Goal: Task Accomplishment & Management: Manage account settings

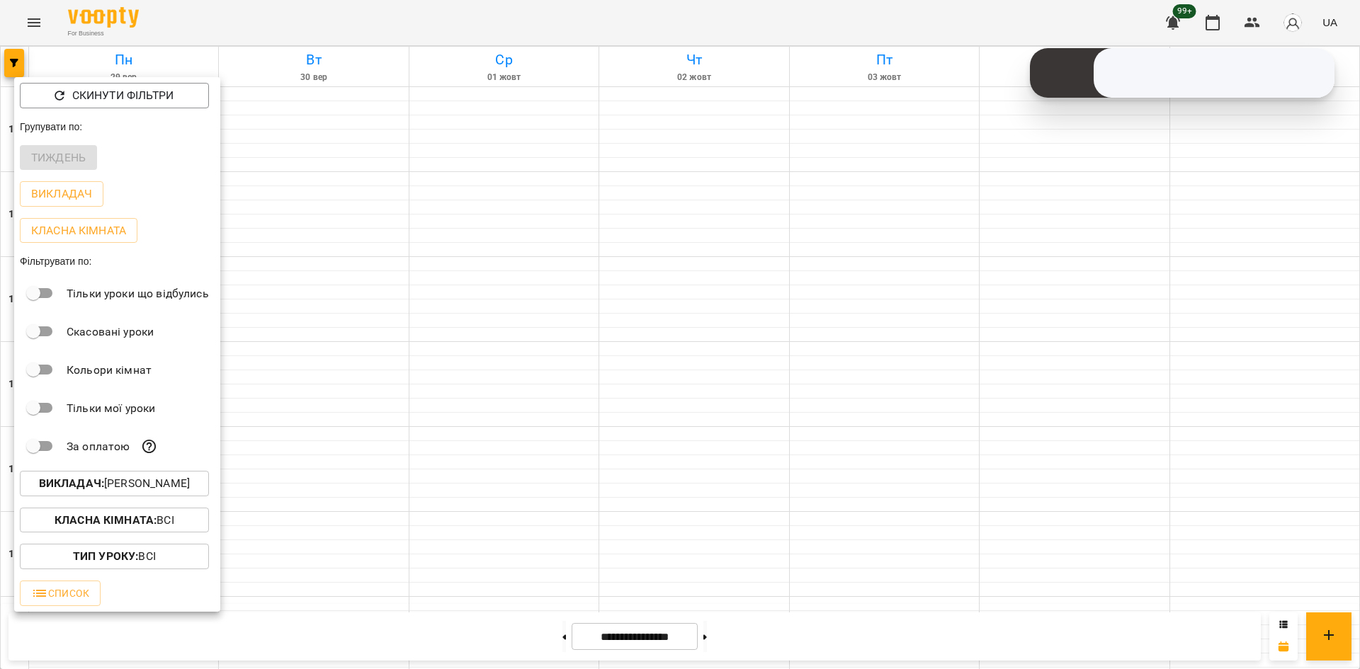
scroll to position [567, 0]
click at [308, 501] on div at bounding box center [680, 334] width 1360 height 669
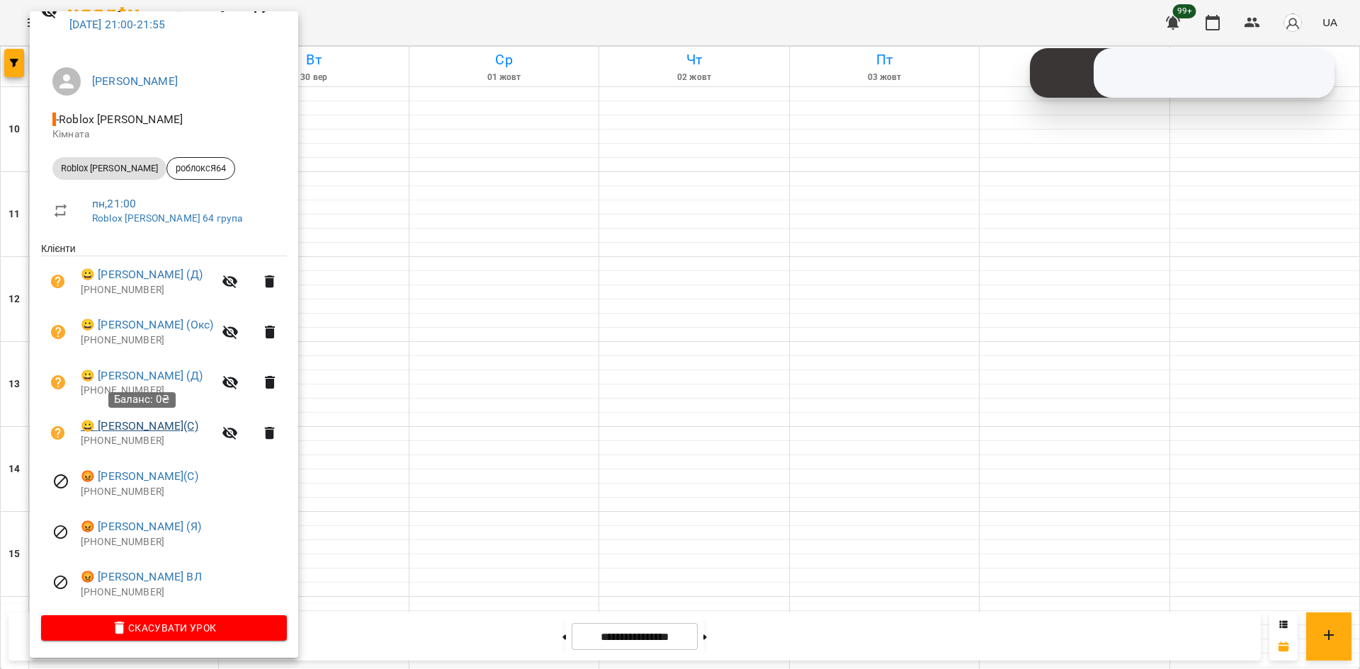
scroll to position [0, 0]
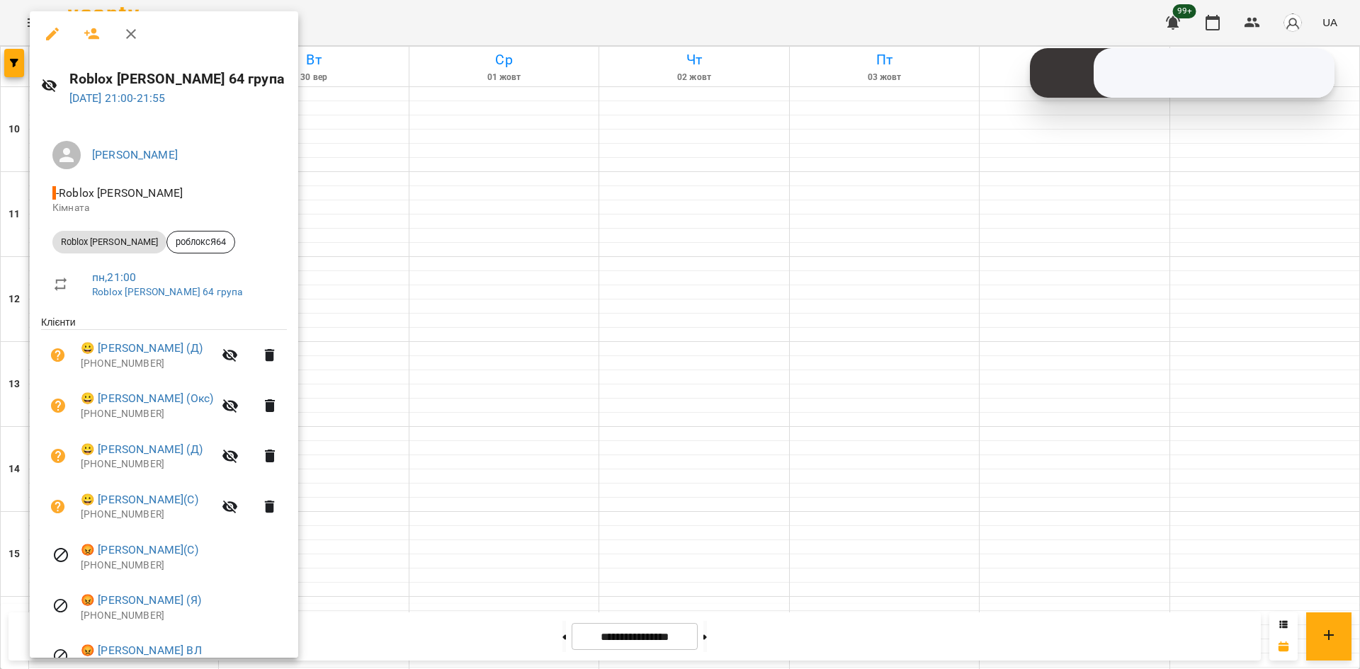
click at [431, 506] on div at bounding box center [680, 334] width 1360 height 669
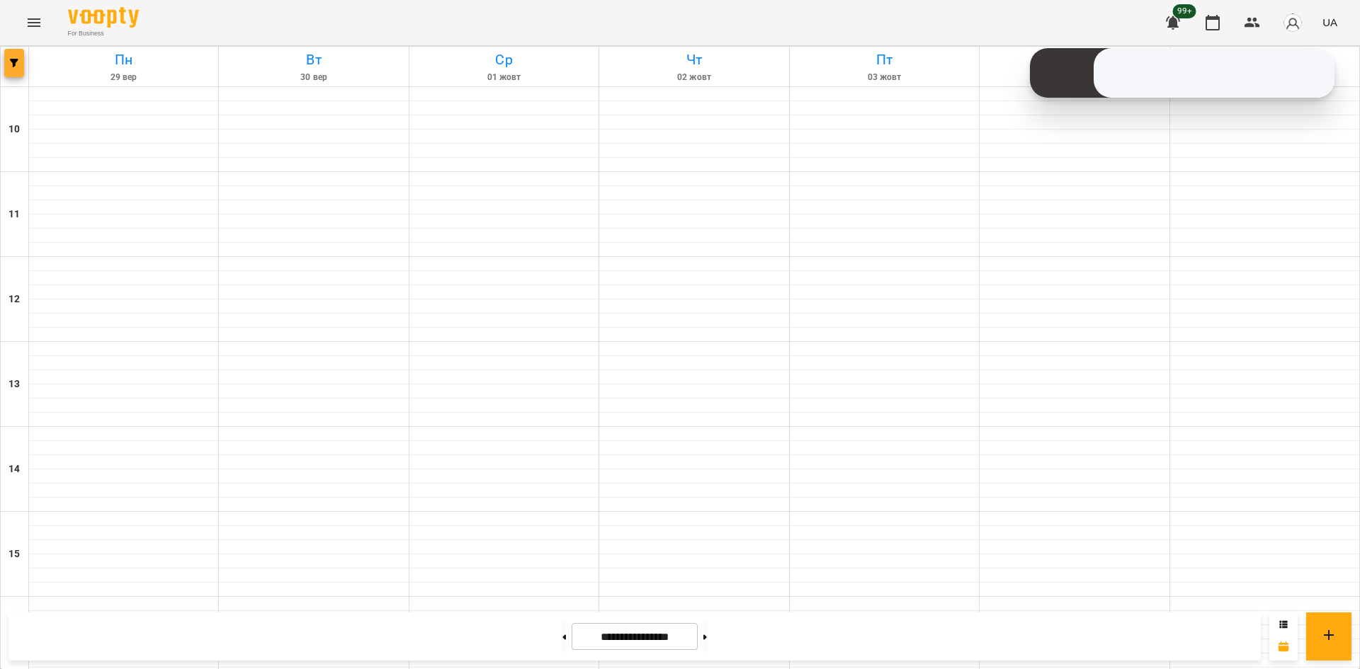
click at [11, 64] on icon "button" at bounding box center [14, 63] width 8 height 8
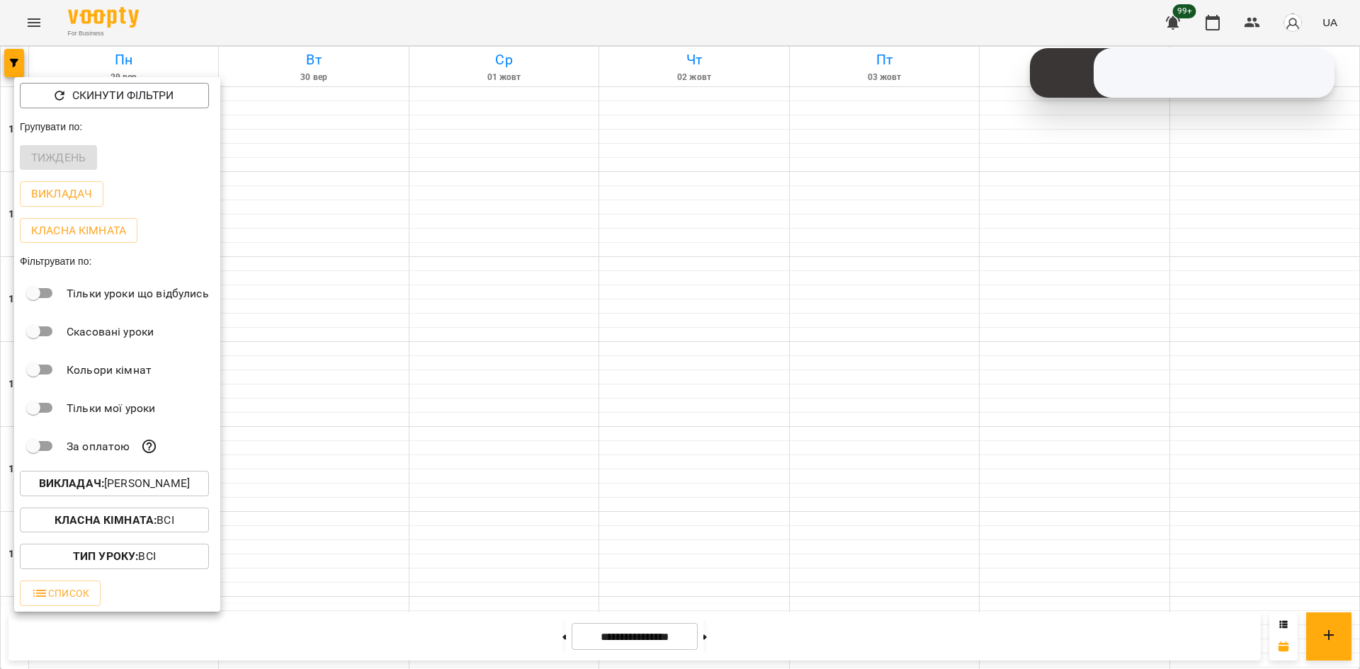
click at [314, 514] on div at bounding box center [680, 334] width 1360 height 669
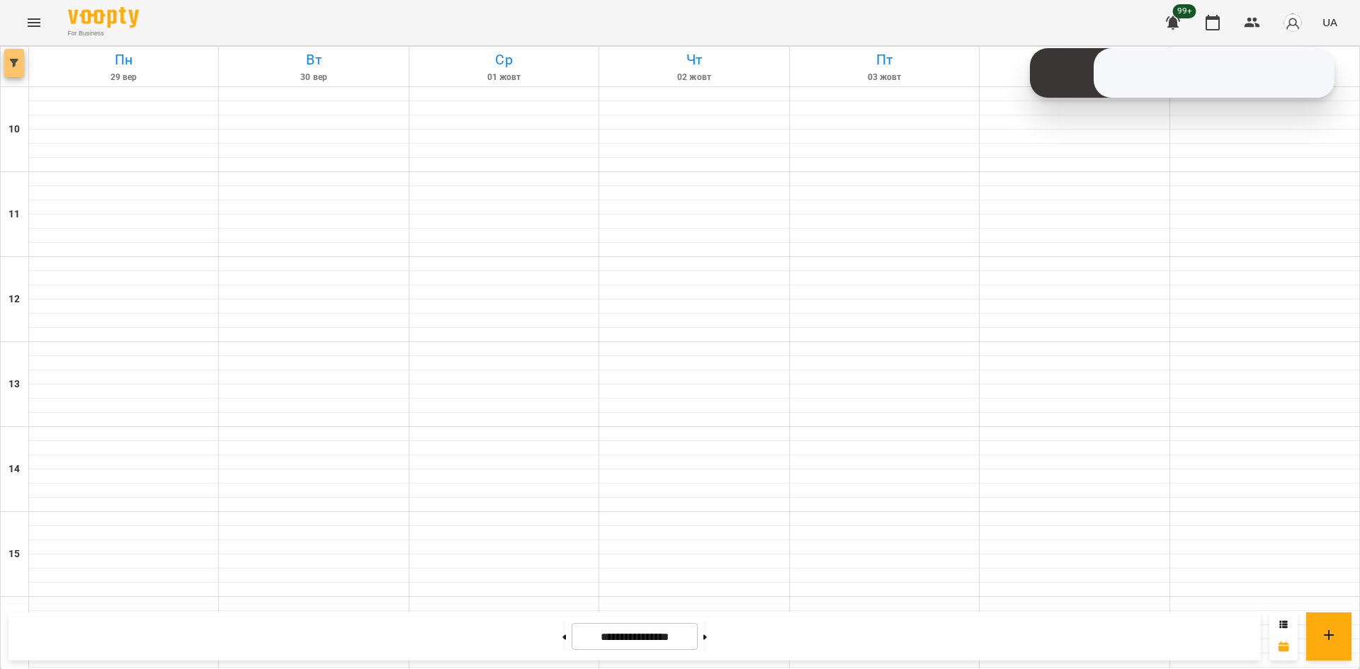
click at [16, 57] on button "button" at bounding box center [14, 63] width 20 height 28
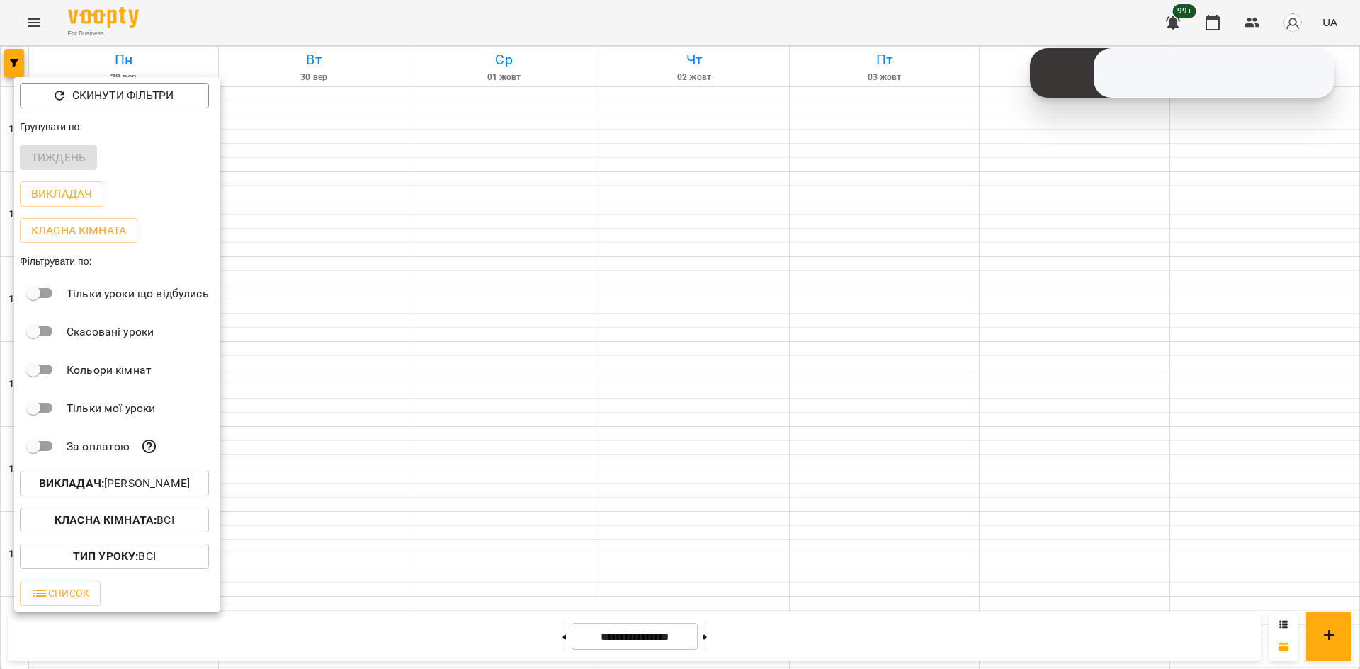
click at [185, 481] on p "Викладач : [PERSON_NAME]" at bounding box center [114, 483] width 151 height 17
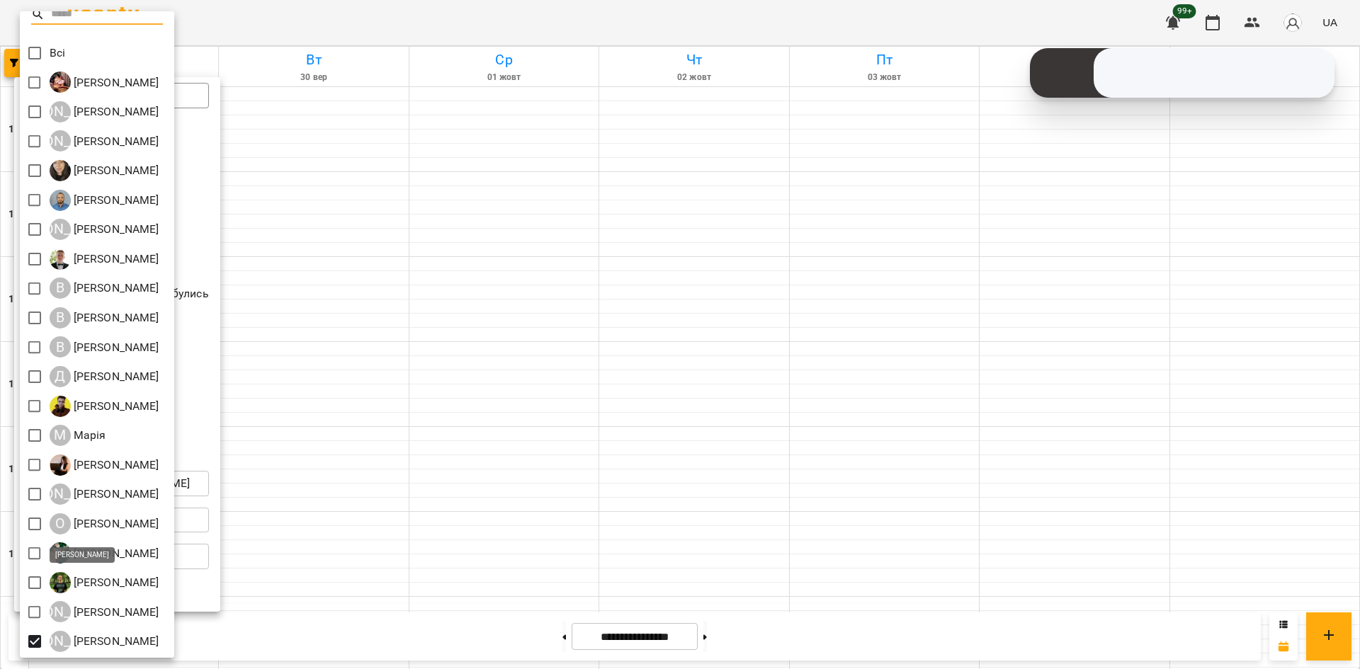
scroll to position [12, 0]
click at [411, 492] on div at bounding box center [680, 334] width 1360 height 669
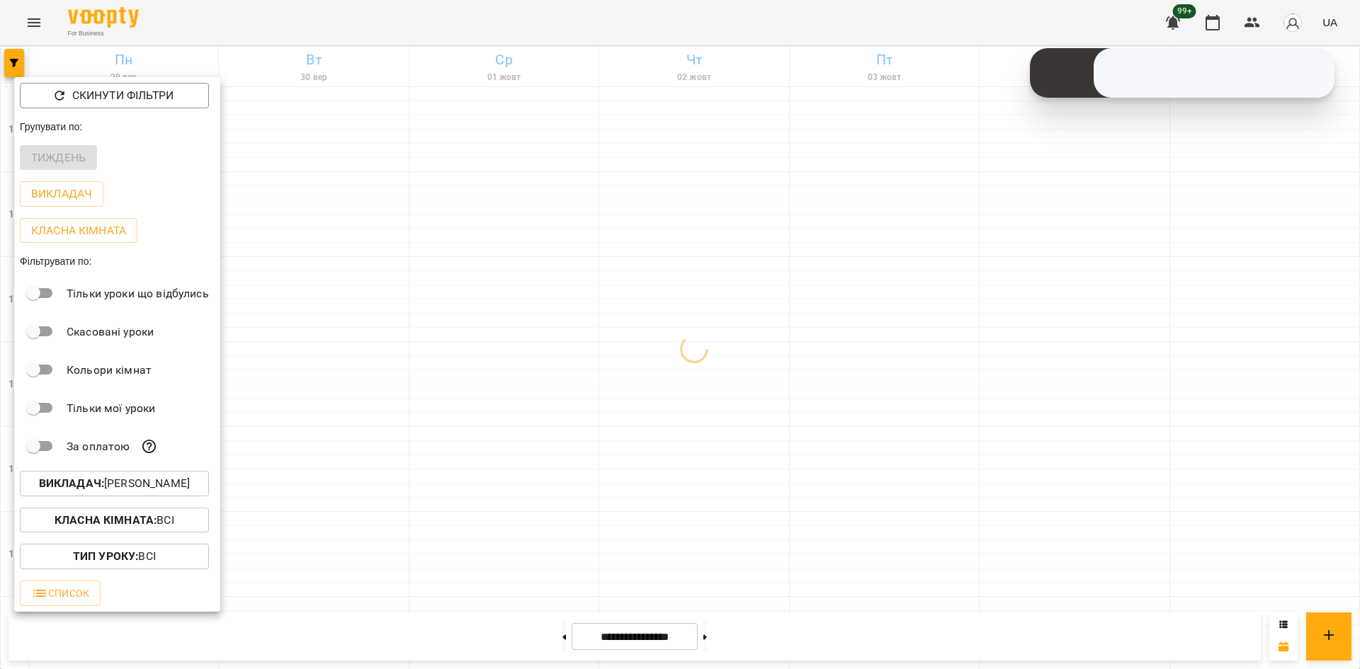
click at [361, 465] on div at bounding box center [680, 334] width 1360 height 669
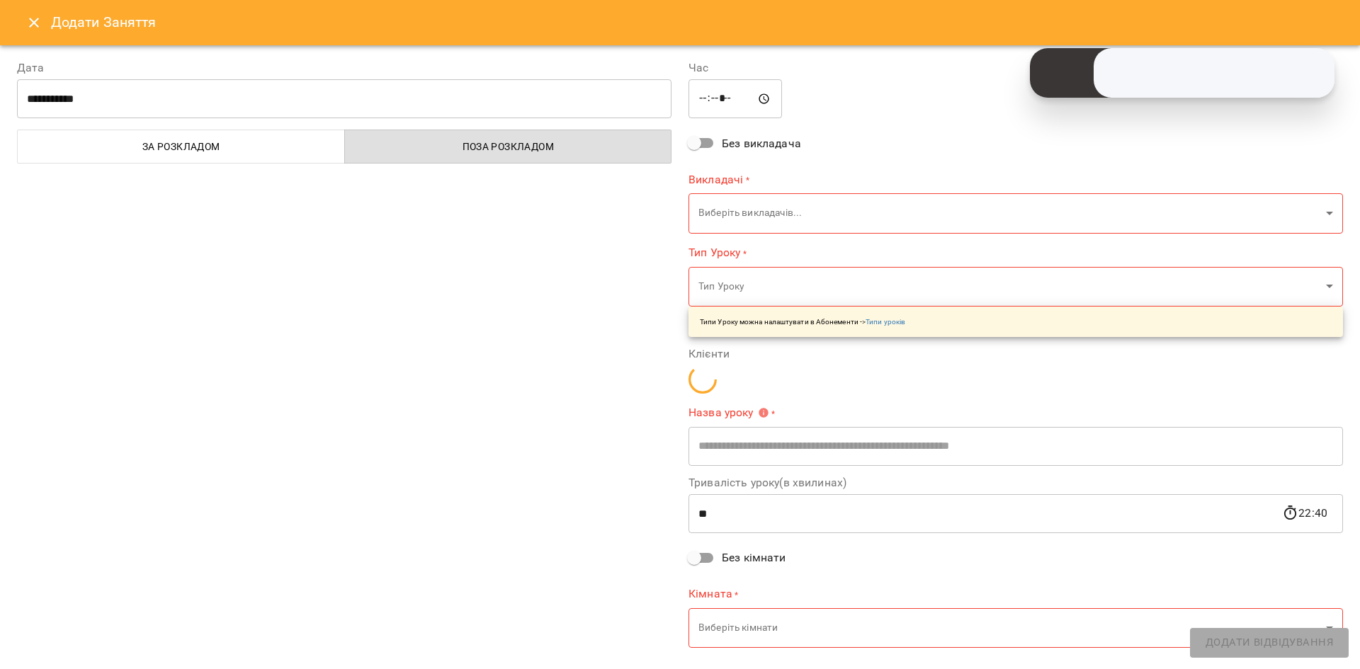
type input "**********"
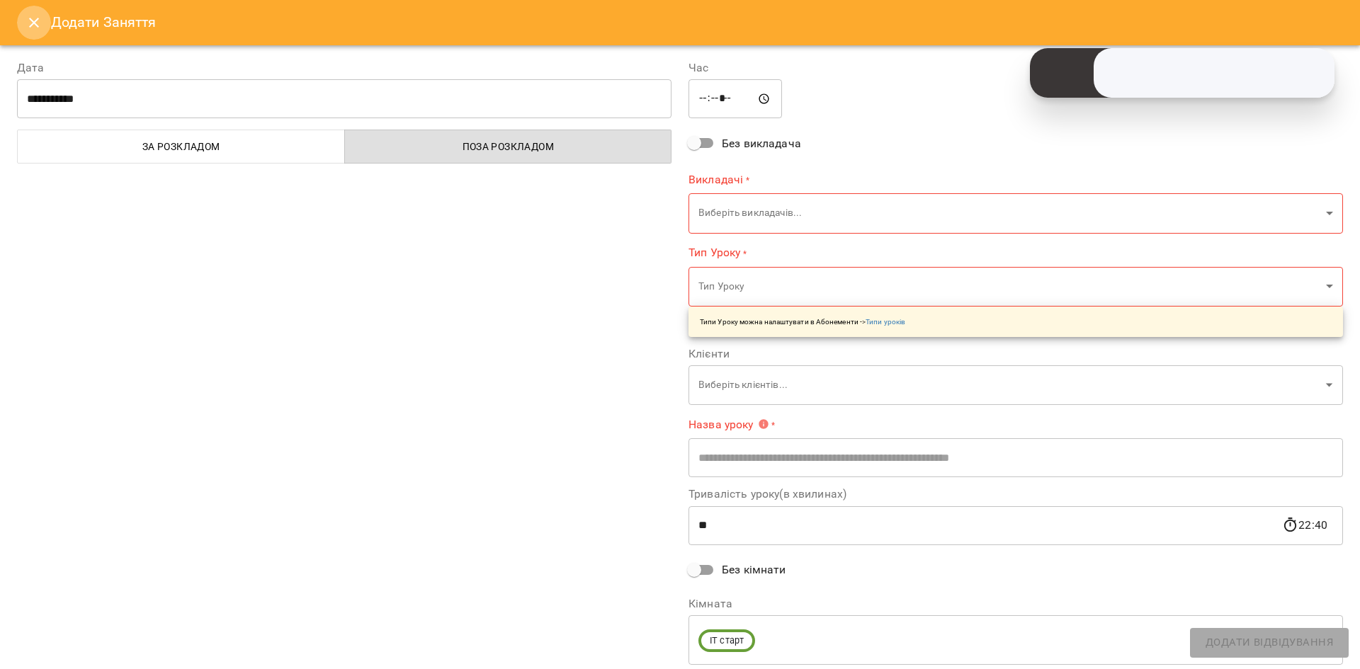
click at [28, 24] on icon "Close" at bounding box center [33, 22] width 17 height 17
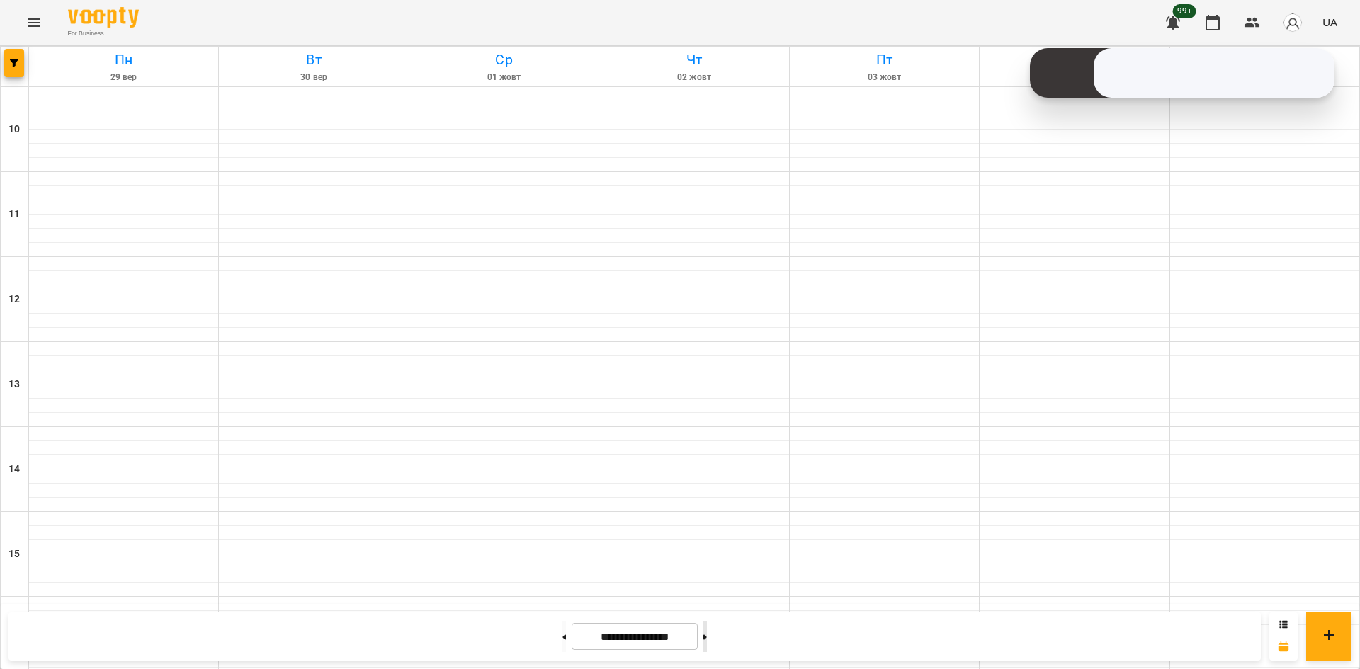
click at [707, 636] on button at bounding box center [705, 636] width 4 height 31
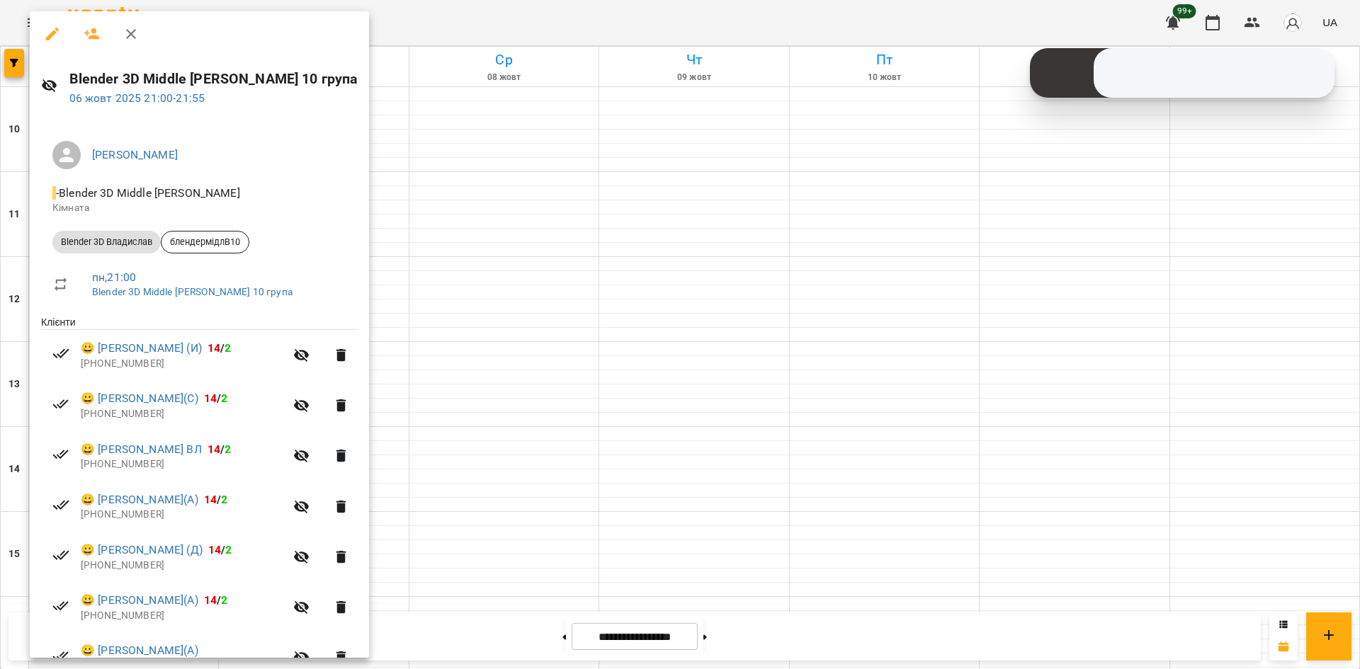
click at [407, 637] on div at bounding box center [680, 334] width 1360 height 669
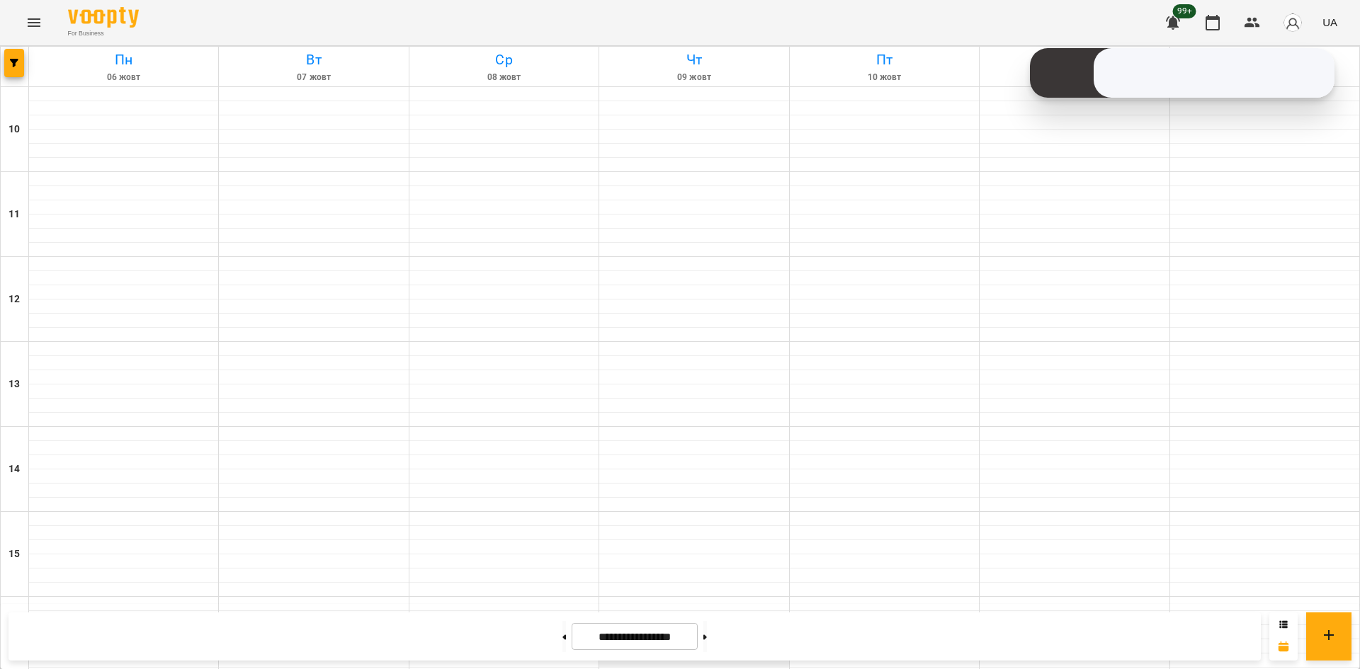
scroll to position [567, 0]
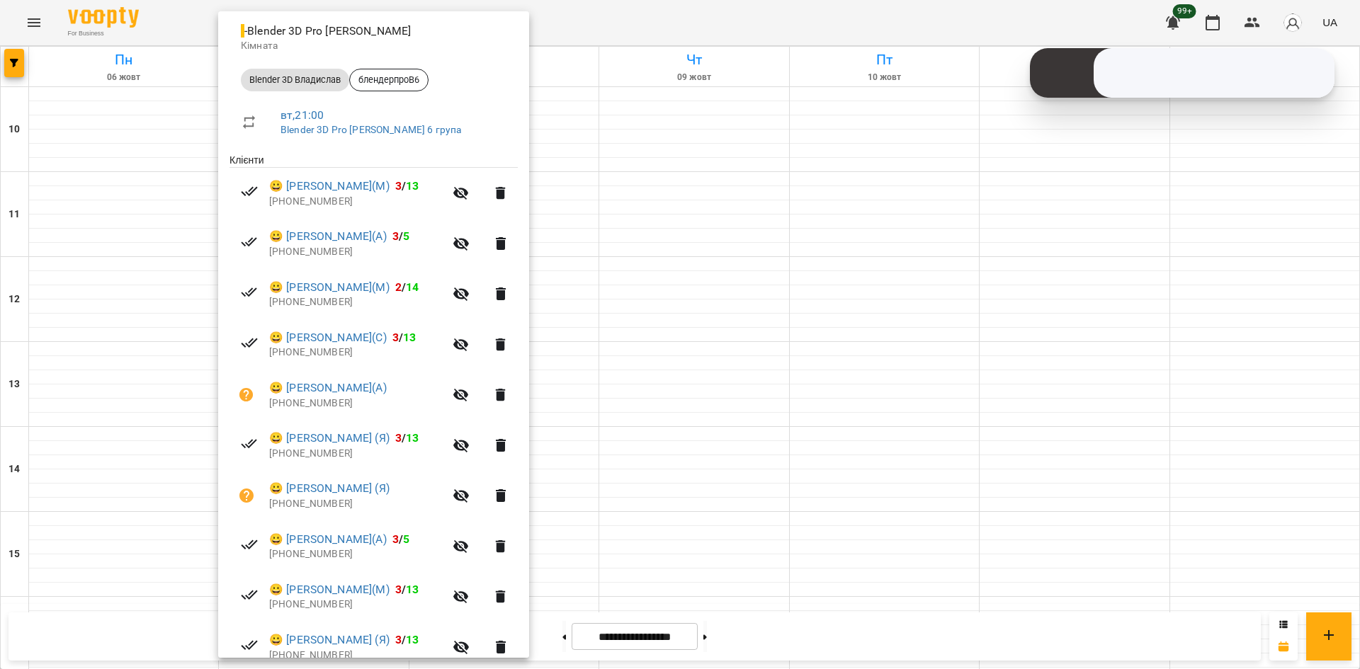
scroll to position [85, 0]
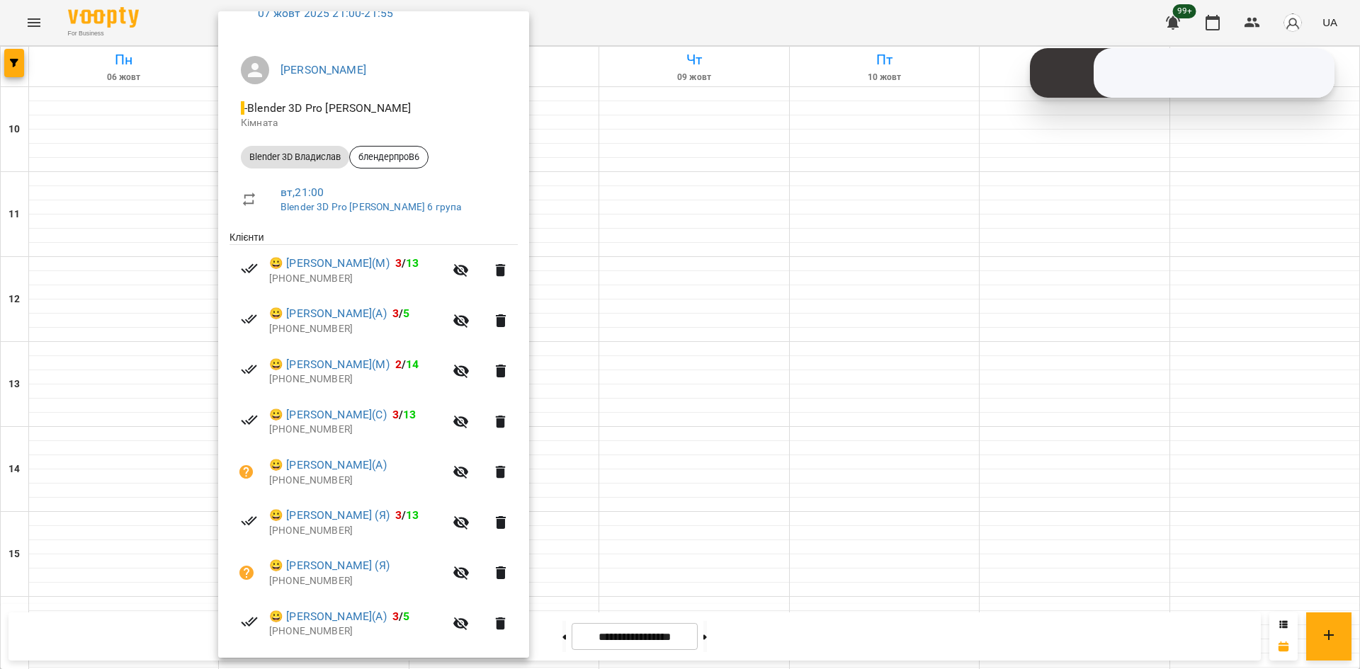
click at [742, 559] on div at bounding box center [680, 334] width 1360 height 669
